Goal: Obtain resource: Download file/media

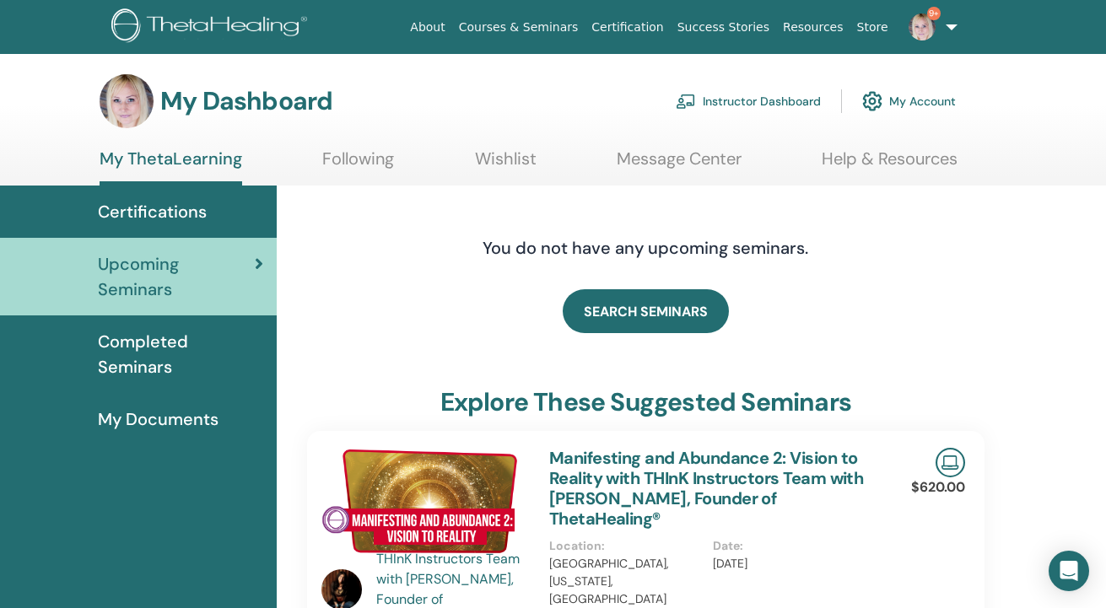
click at [786, 100] on link "Instructor Dashboard" at bounding box center [748, 101] width 145 height 37
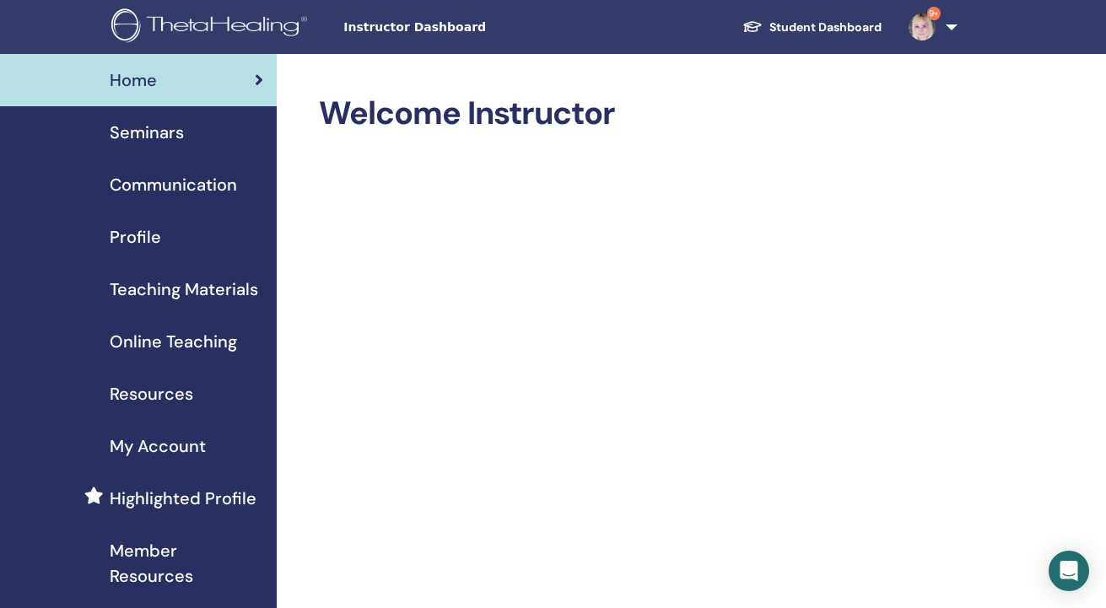
click at [188, 289] on span "Teaching Materials" at bounding box center [184, 289] width 148 height 25
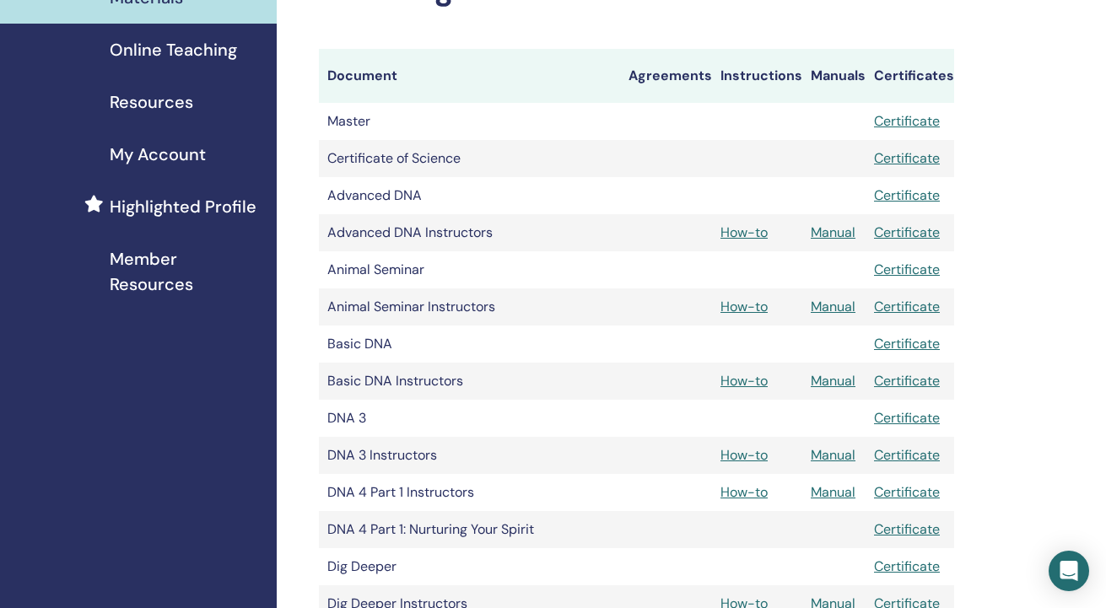
scroll to position [337, 0]
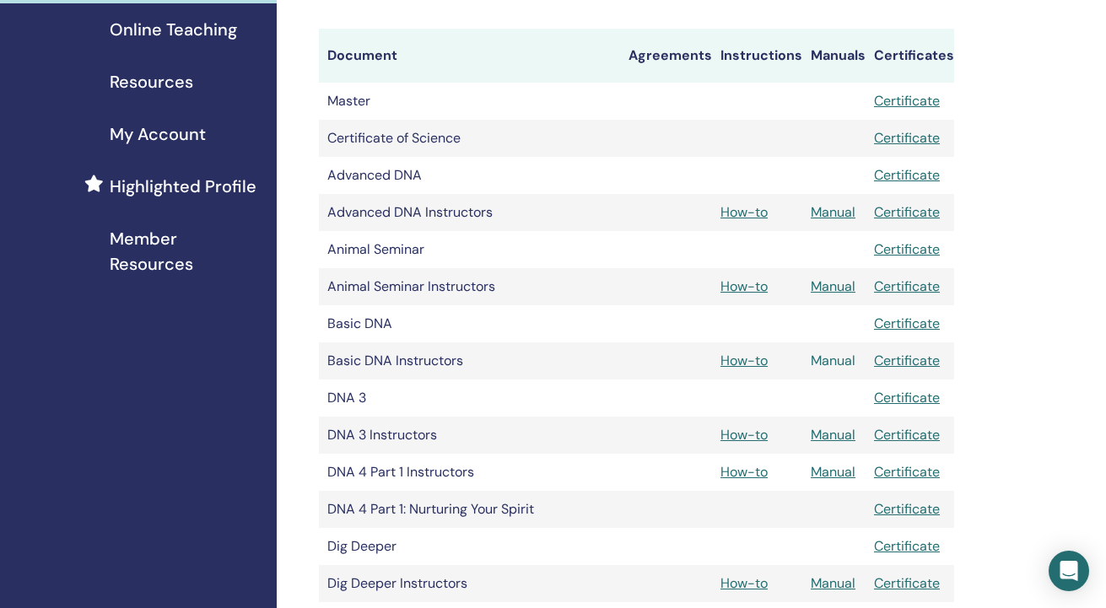
click at [827, 361] on link "Manual" at bounding box center [833, 361] width 45 height 18
